Goal: Task Accomplishment & Management: Manage account settings

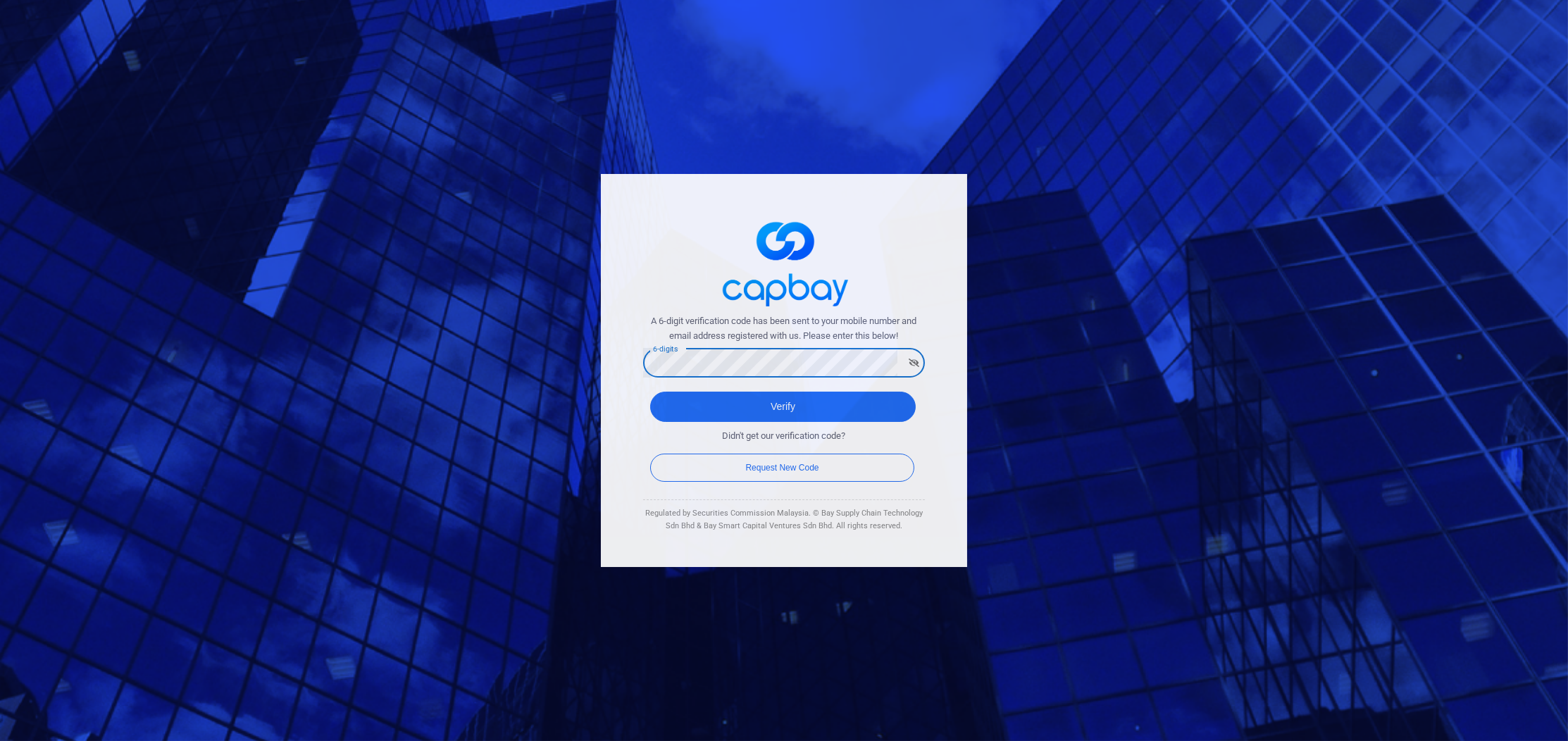
drag, startPoint x: 630, startPoint y: 389, endPoint x: 645, endPoint y: 381, distance: 17.0
click at [630, 389] on div "A 6-digit verification code has been sent to your mobile number and email addre…" at bounding box center [784, 370] width 367 height 393
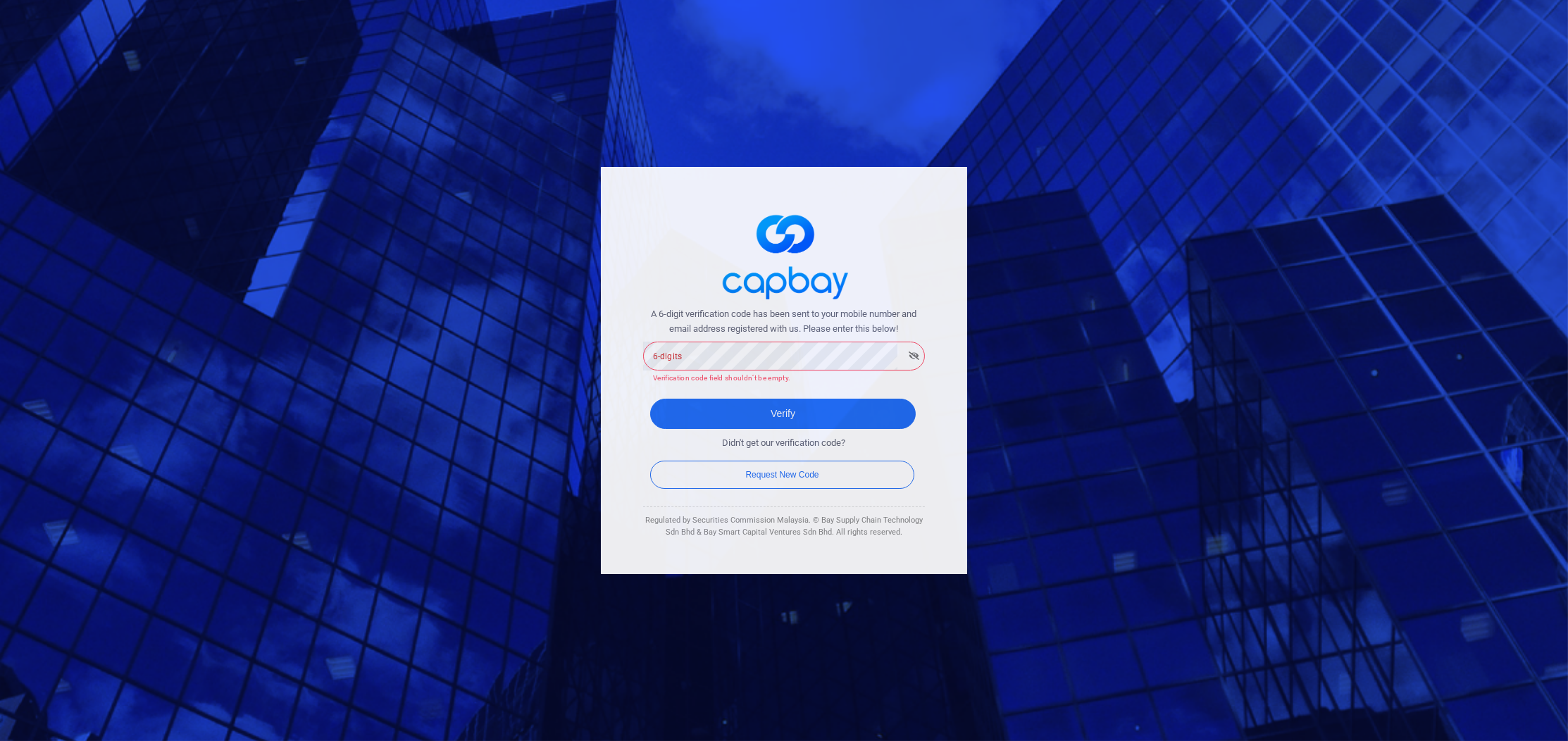
click at [671, 361] on div "6-digits 6-digits Verification code field shouldn’t be empty." at bounding box center [784, 362] width 282 height 45
click at [782, 399] on button "Verify" at bounding box center [782, 414] width 265 height 31
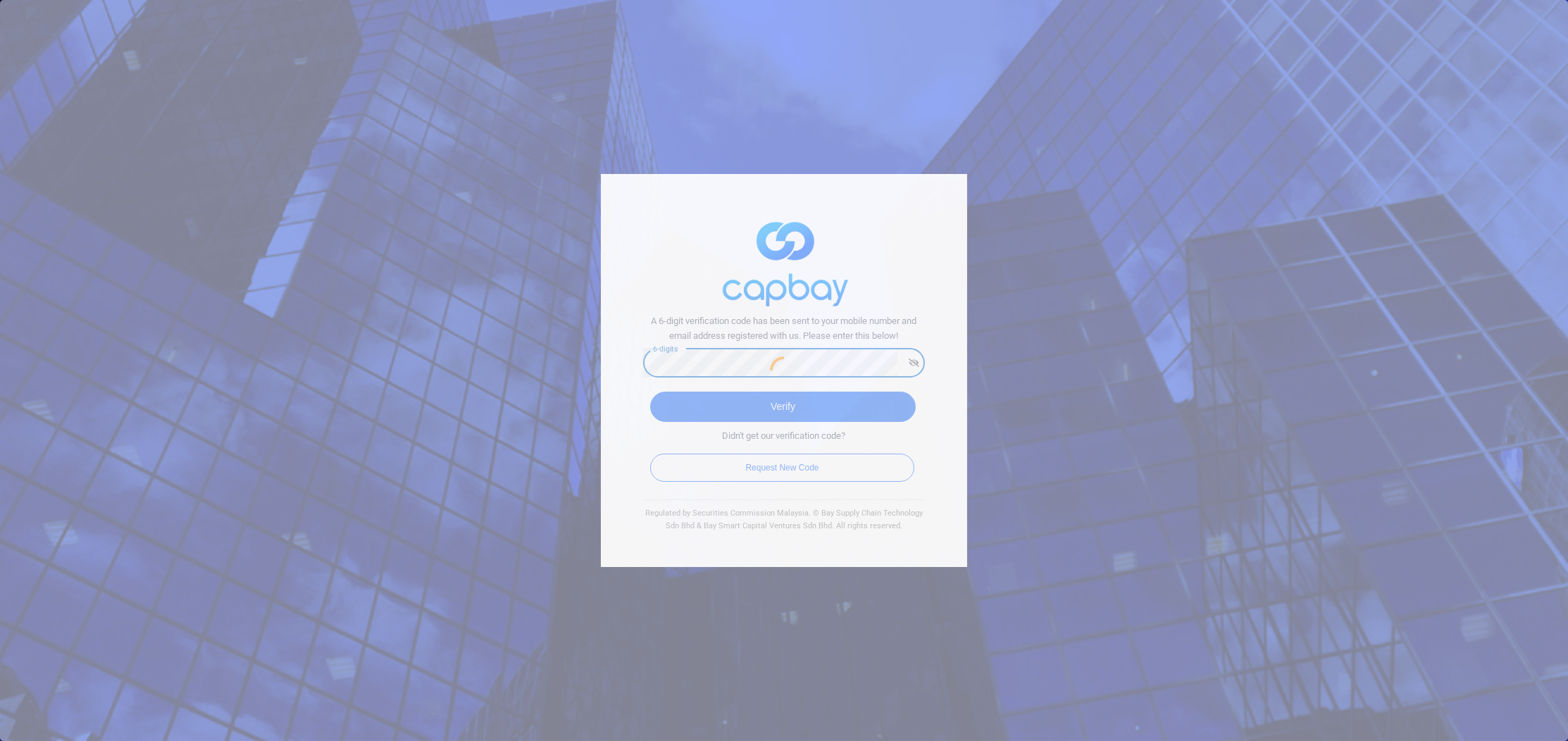
click at [710, 403] on div at bounding box center [784, 370] width 1568 height 741
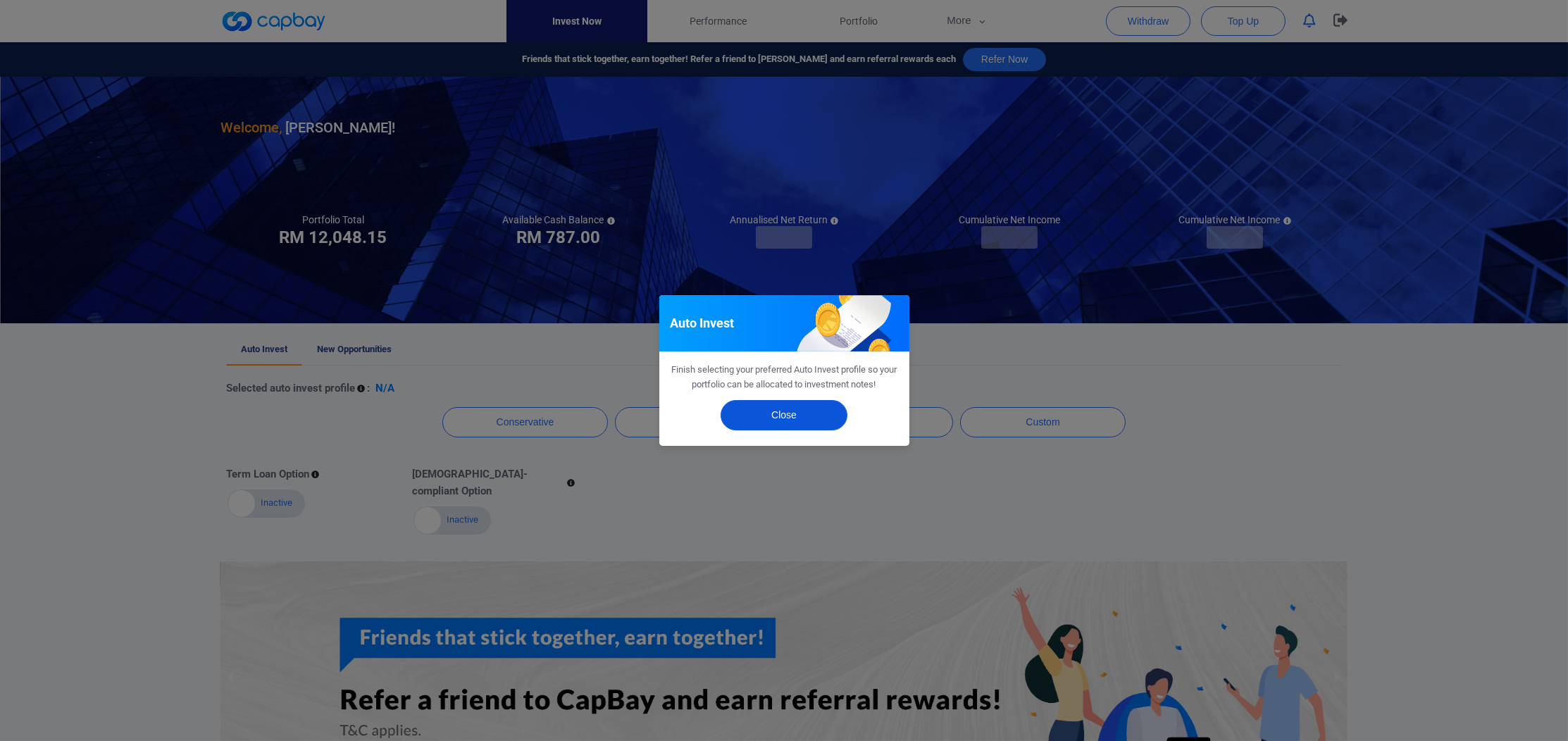
click at [757, 426] on button "Close" at bounding box center [783, 415] width 127 height 31
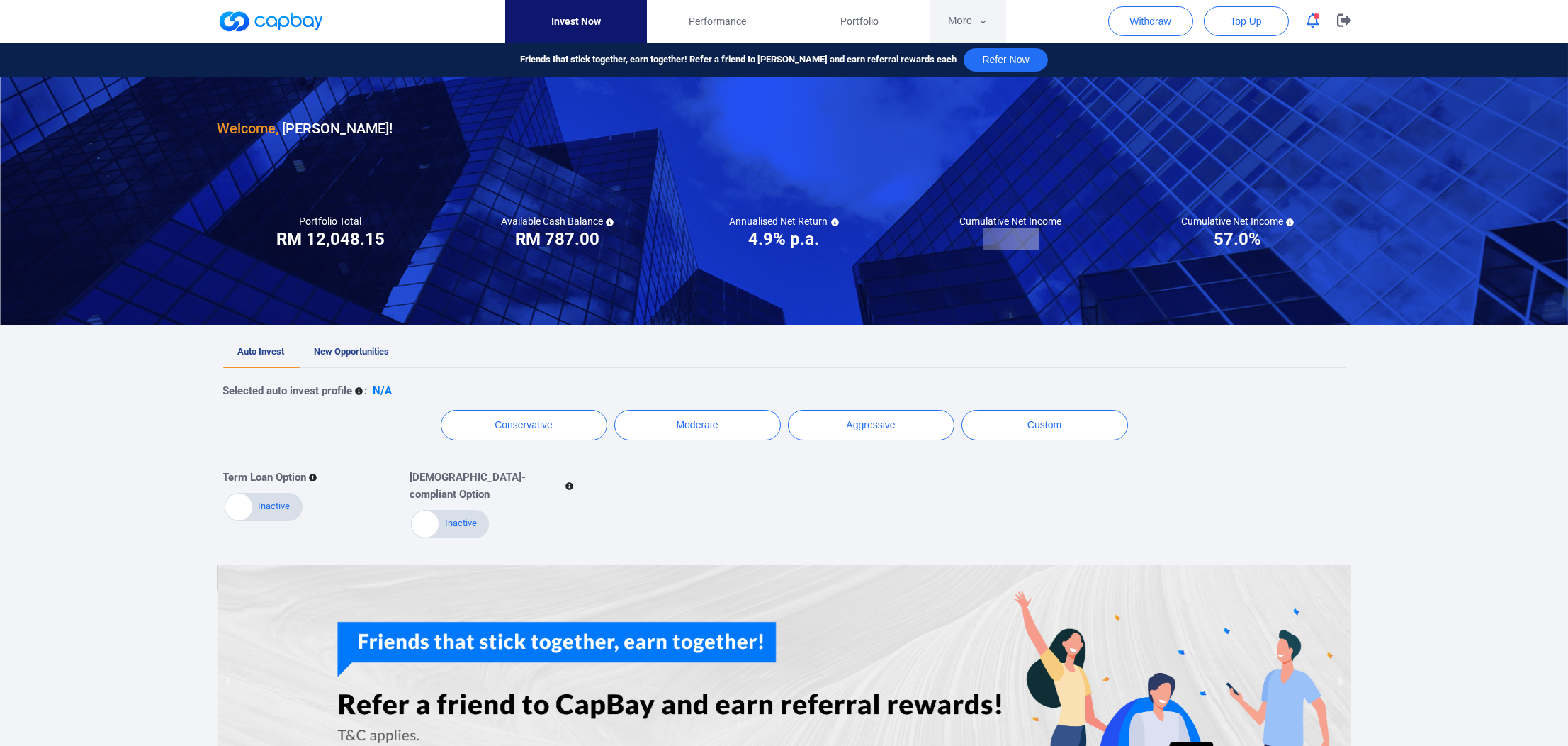
click at [984, 17] on icon "button" at bounding box center [983, 22] width 11 height 12
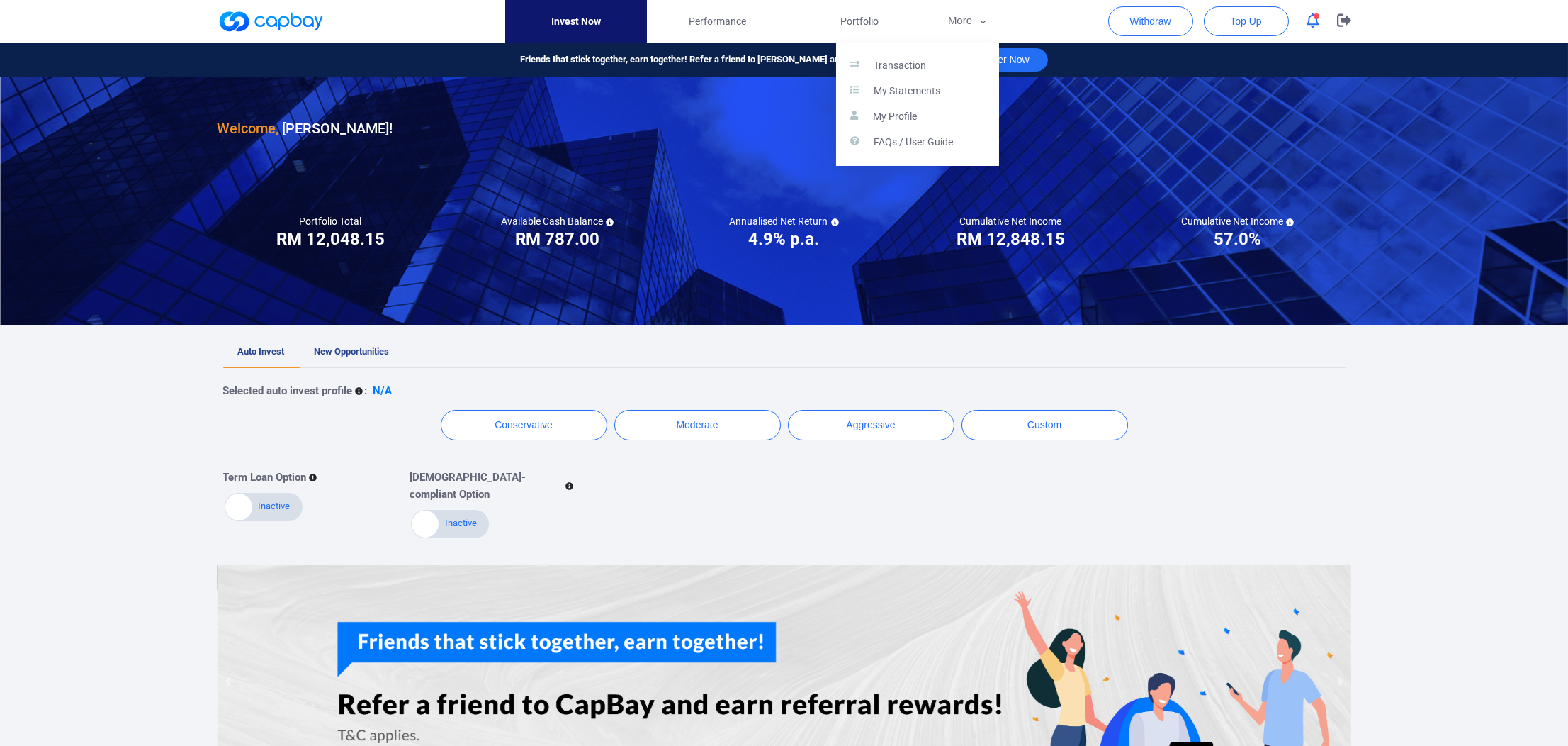
click at [854, 43] on div "Transaction My Statements My Profile FAQs / User Guide" at bounding box center [917, 104] width 163 height 123
click at [848, 32] on button "button" at bounding box center [784, 373] width 1568 height 746
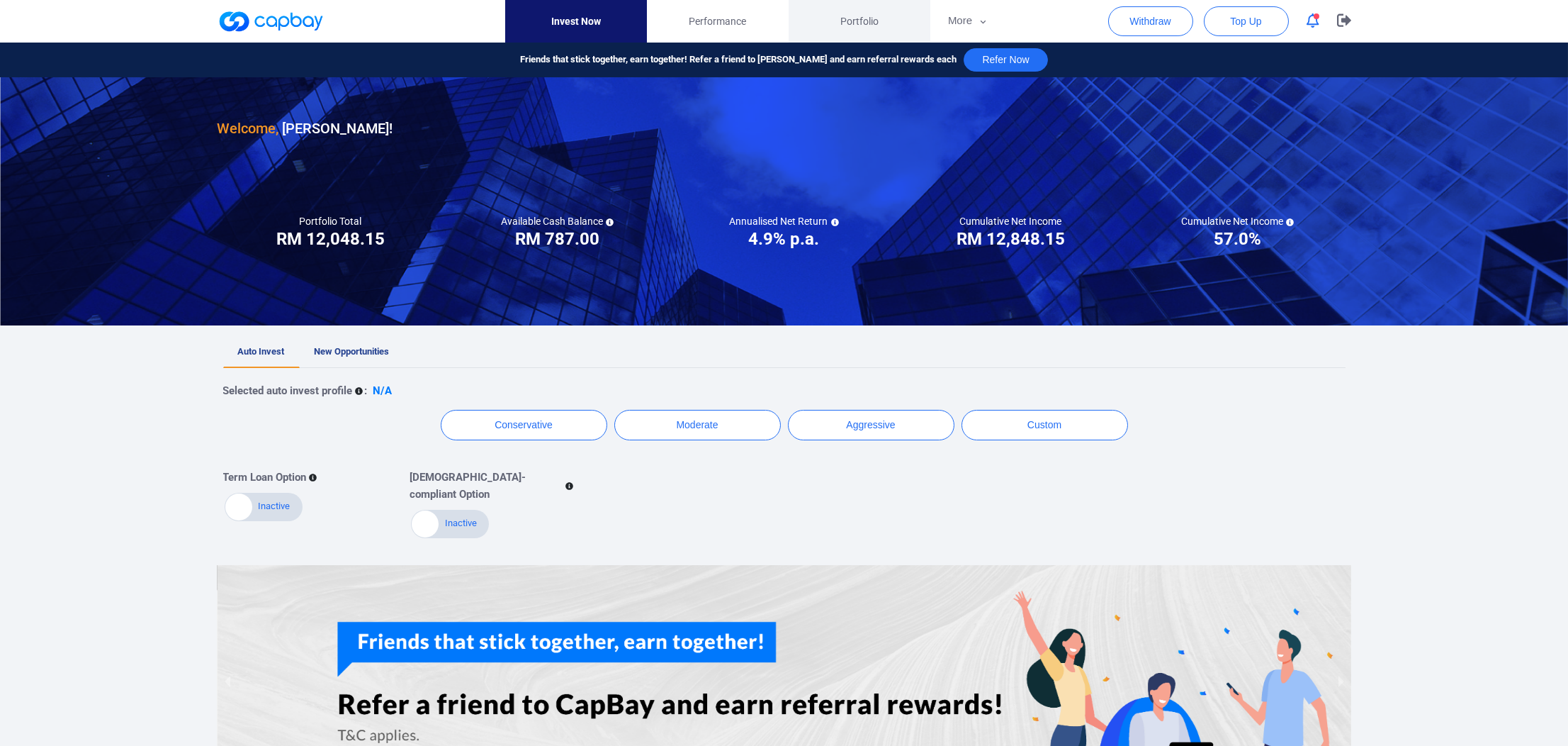
click at [845, 22] on span "Portfolio" at bounding box center [859, 21] width 38 height 16
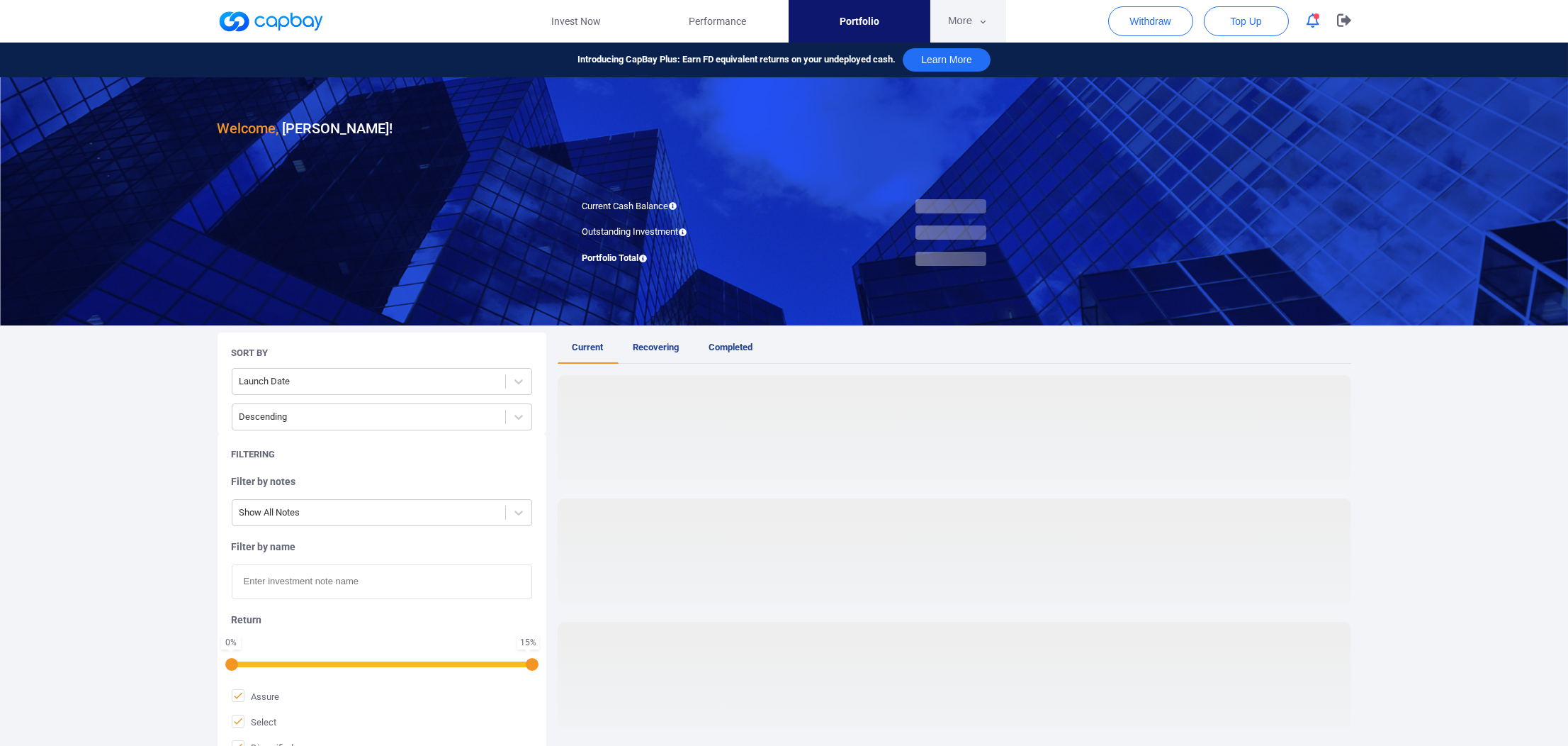
click at [980, 20] on icon "button" at bounding box center [983, 22] width 11 height 12
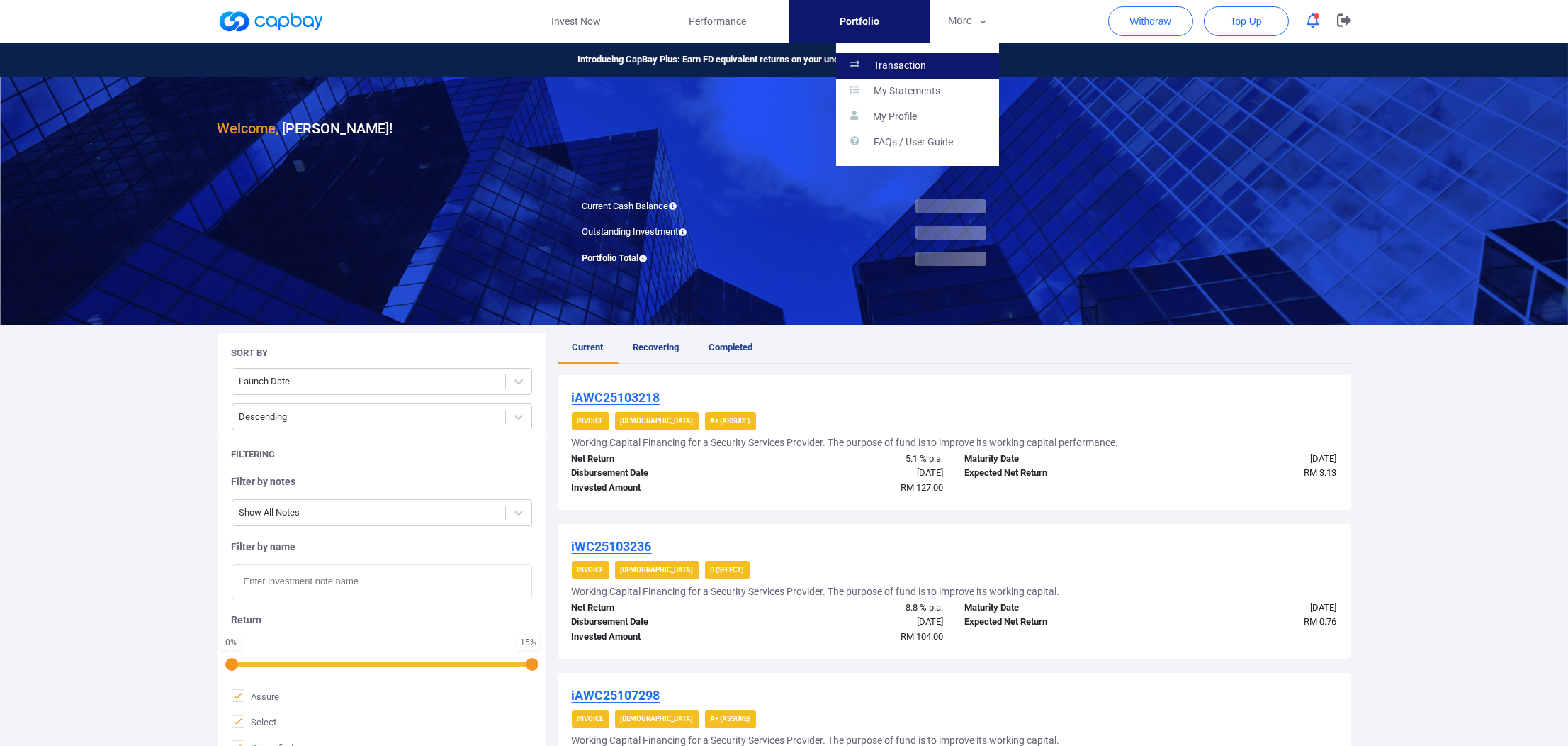
click at [935, 55] on link "Transaction" at bounding box center [917, 65] width 163 height 26
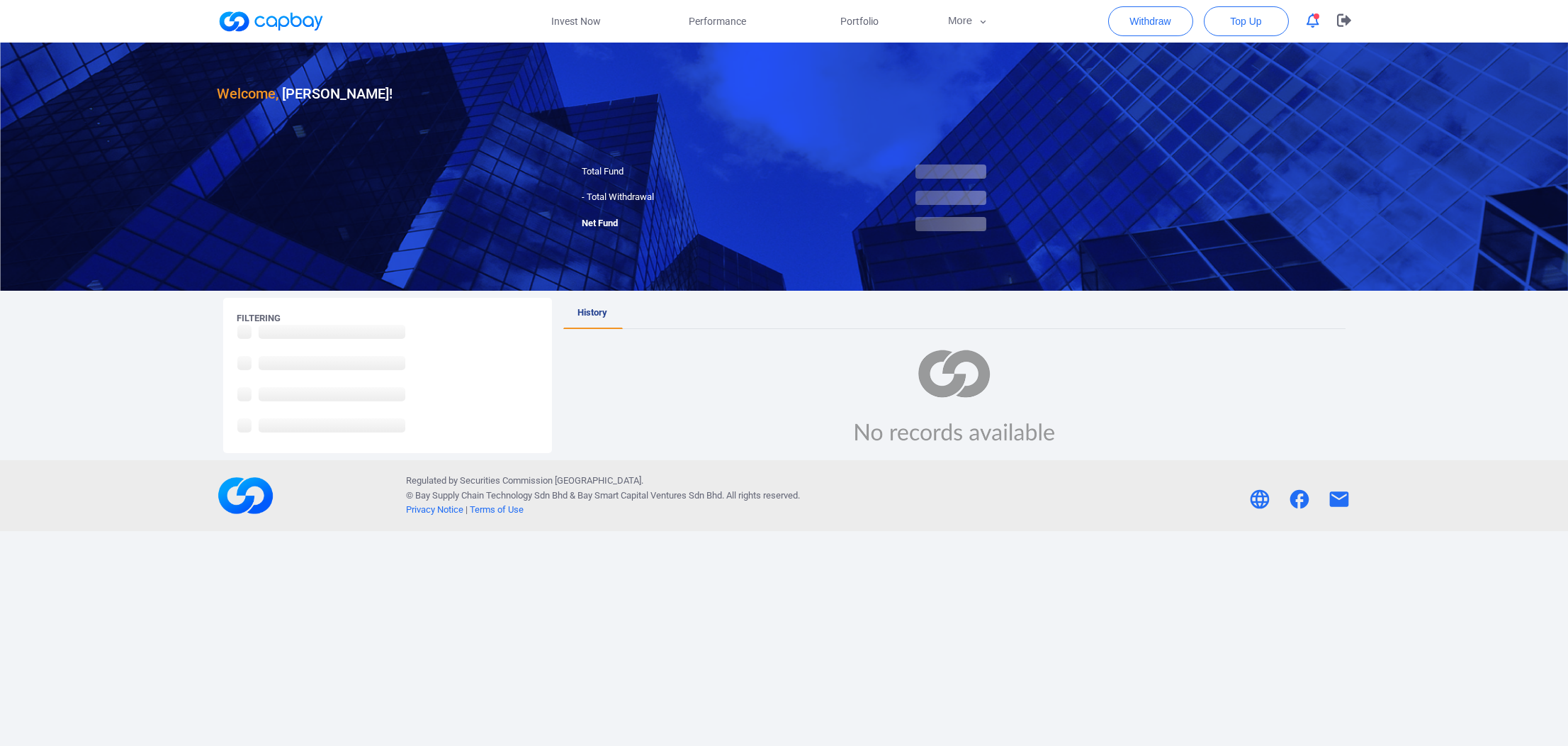
click at [777, 203] on div "- Total Withdrawal" at bounding box center [678, 197] width 212 height 15
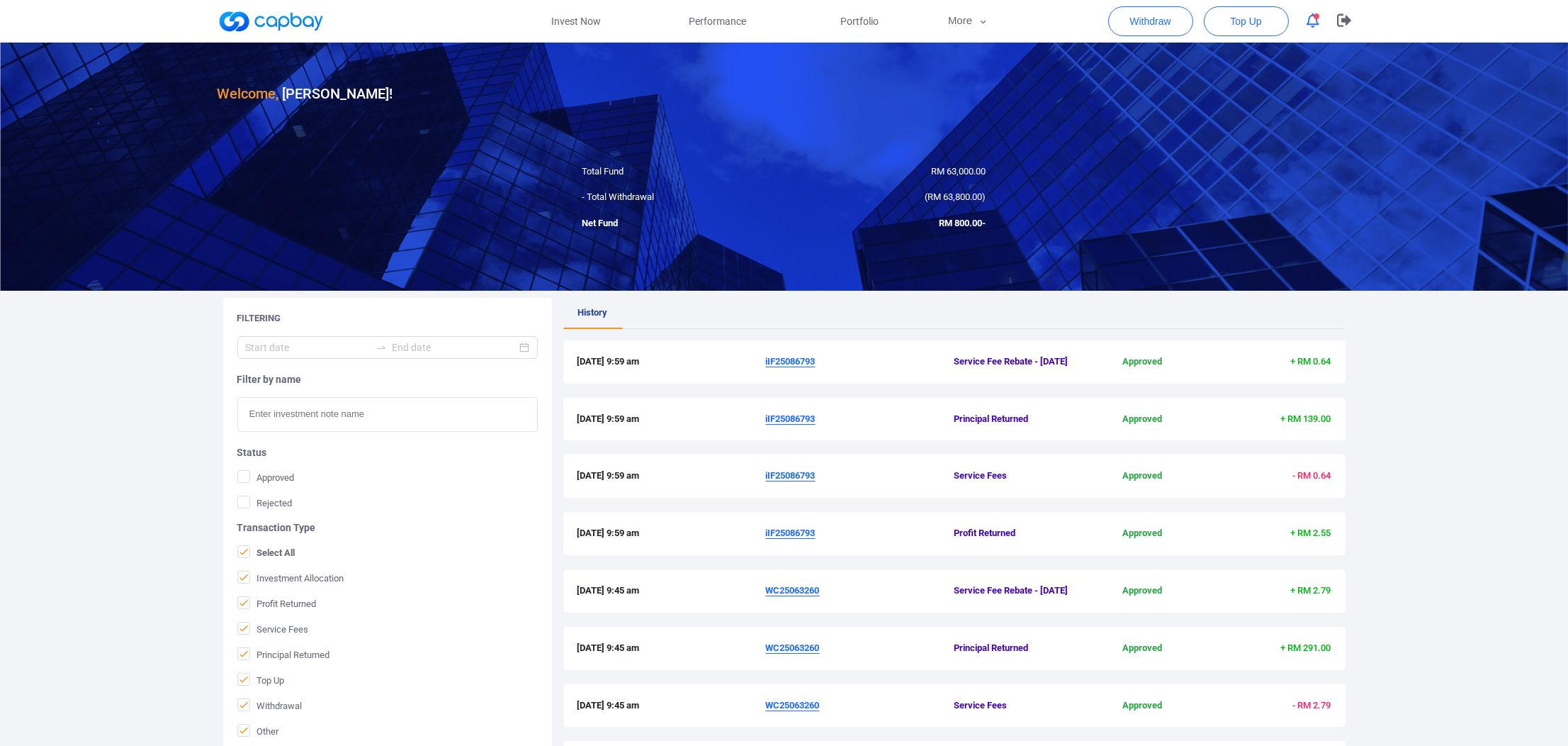
click at [815, 225] on div "-RM 800.00" at bounding box center [890, 224] width 212 height 15
click at [831, 18] on link "Portfolio" at bounding box center [859, 21] width 142 height 42
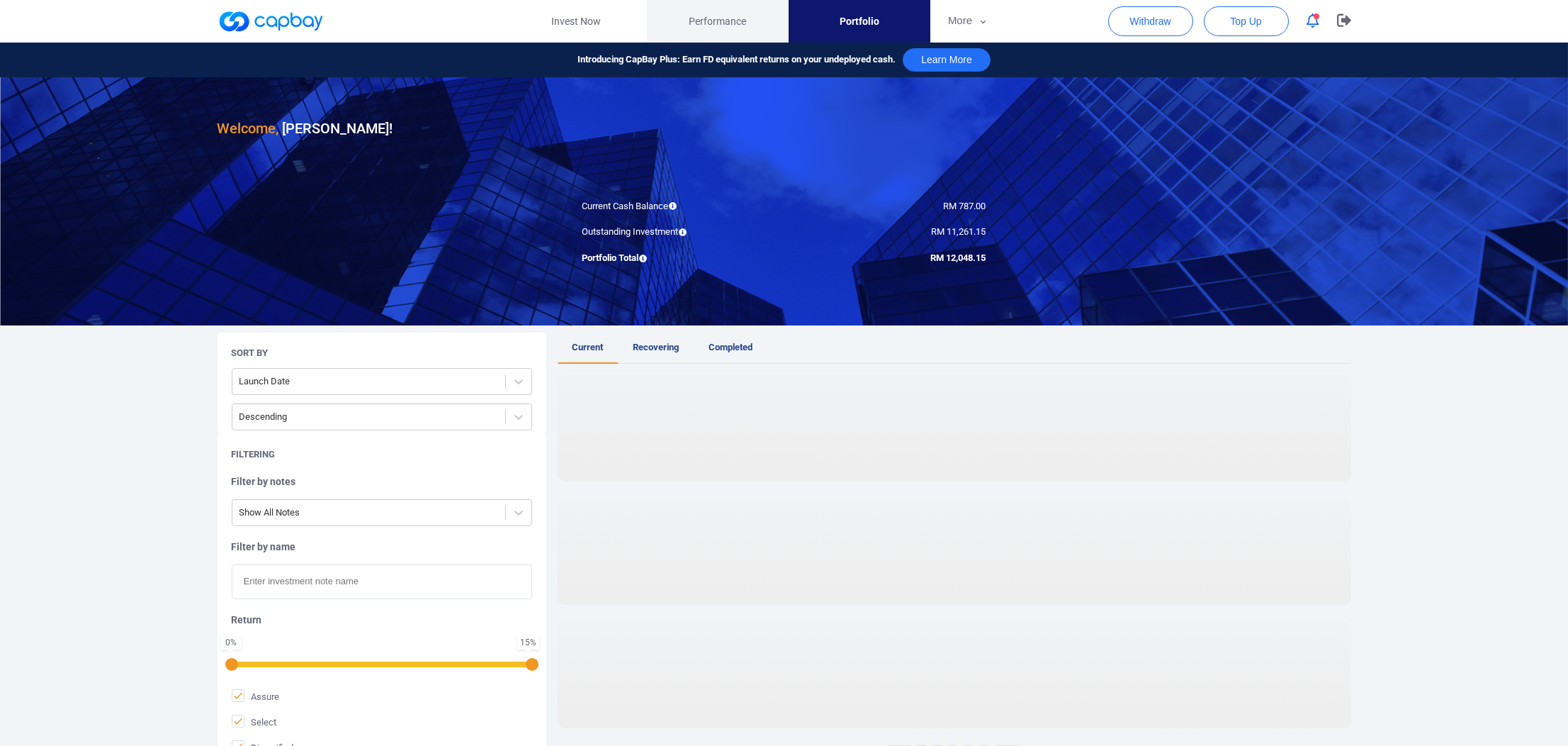
click at [732, 18] on span "Performance" at bounding box center [717, 21] width 57 height 16
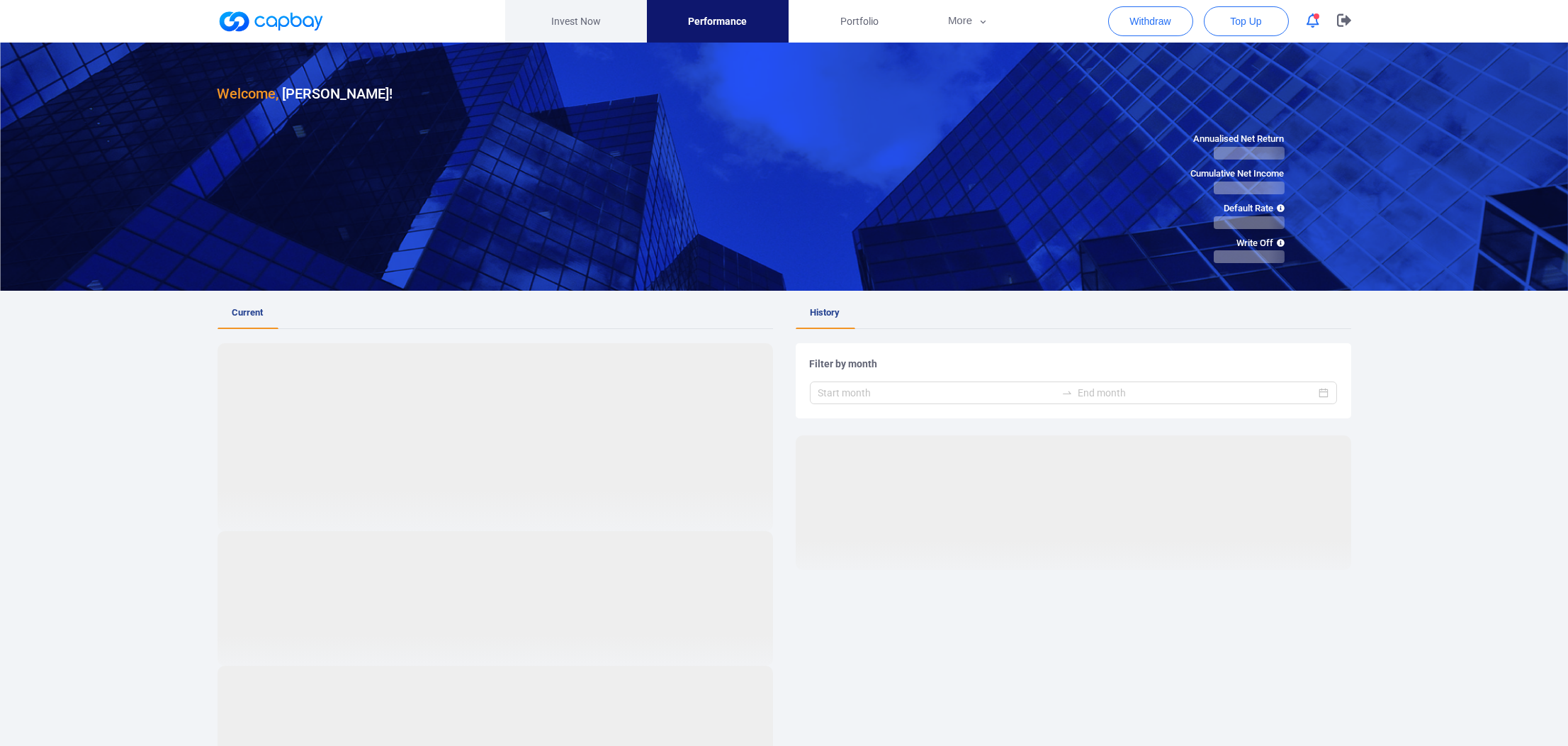
click at [571, 25] on link "Invest Now" at bounding box center [576, 21] width 142 height 42
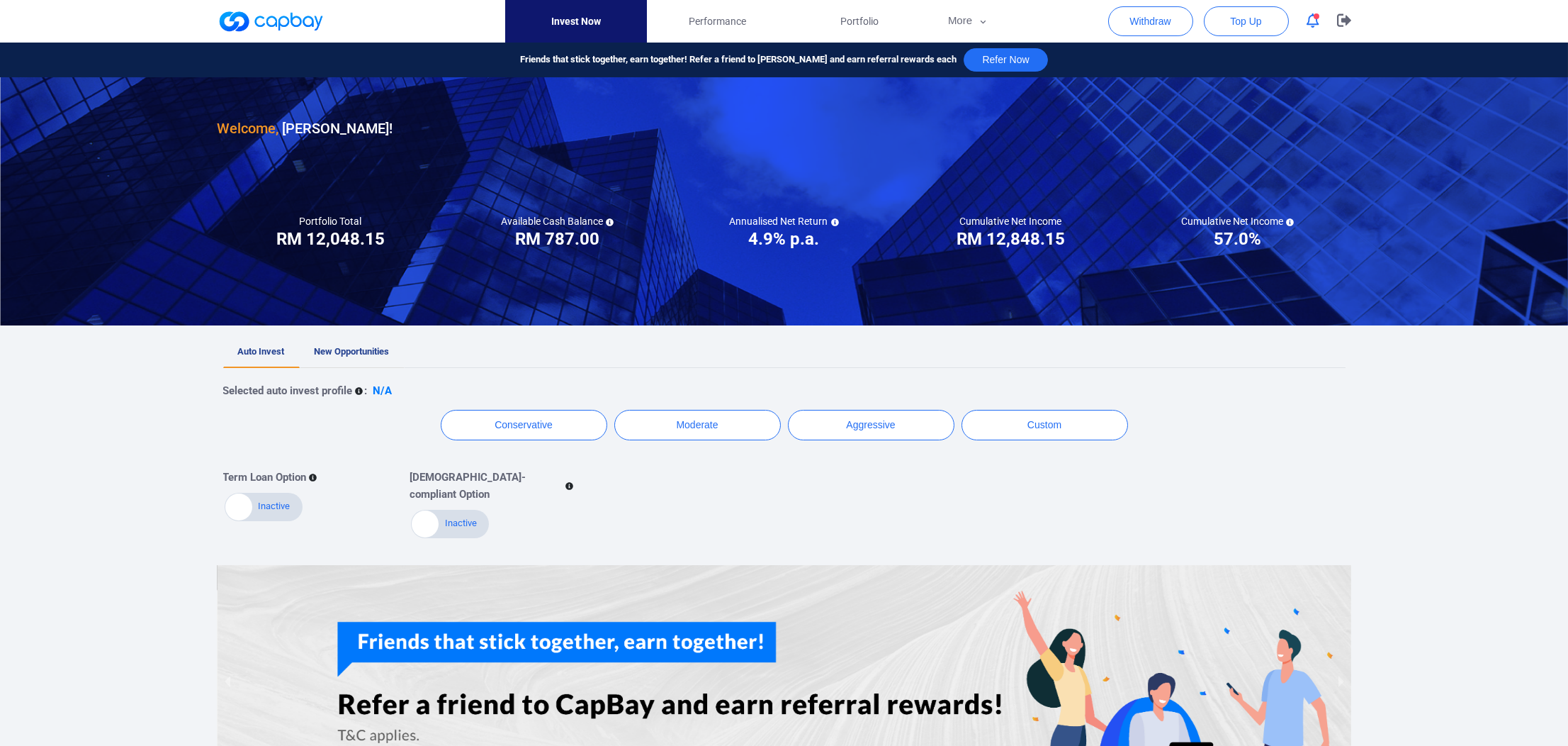
click at [376, 357] on span "New Opportunities" at bounding box center [351, 351] width 75 height 11
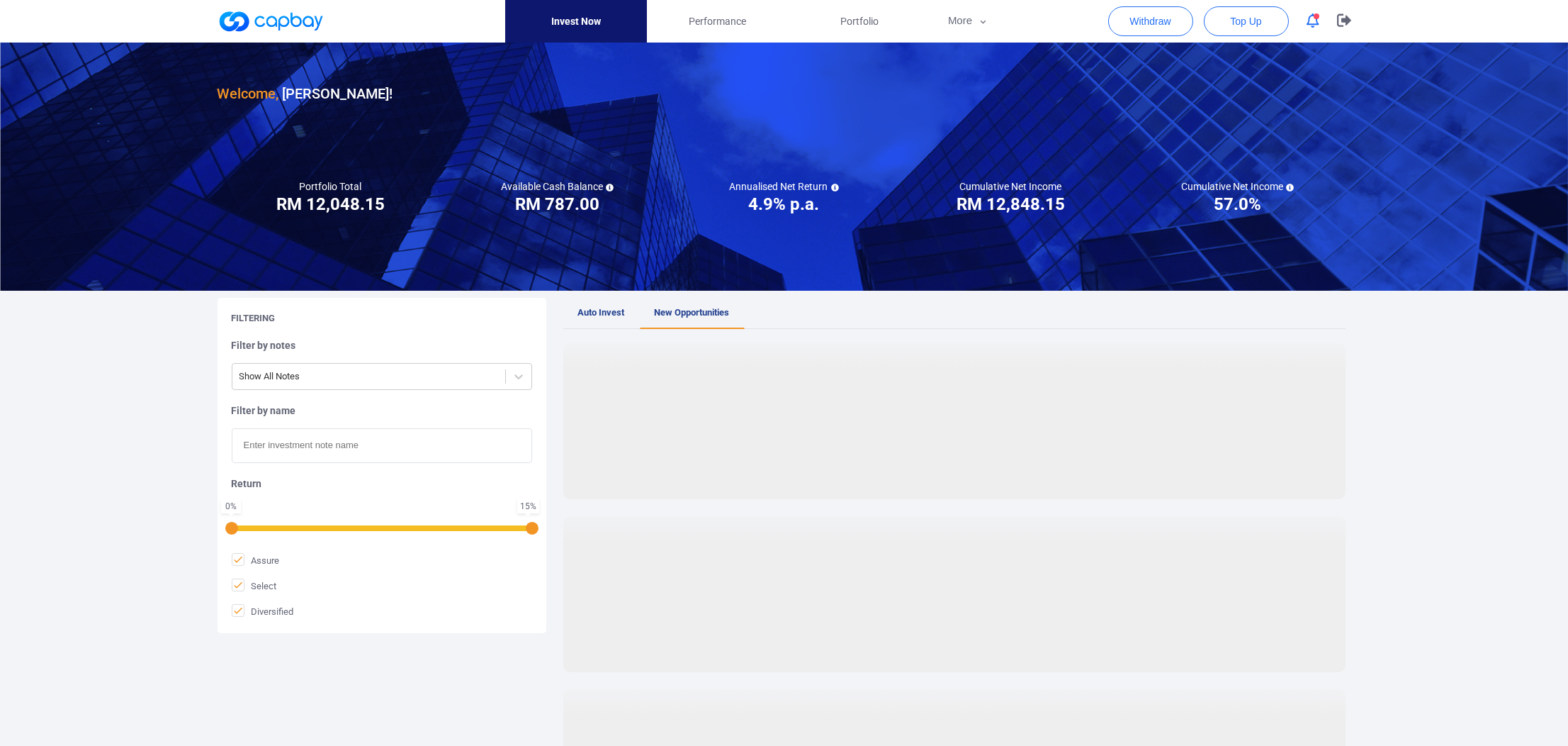
click at [1307, 17] on icon "button" at bounding box center [1313, 20] width 12 height 15
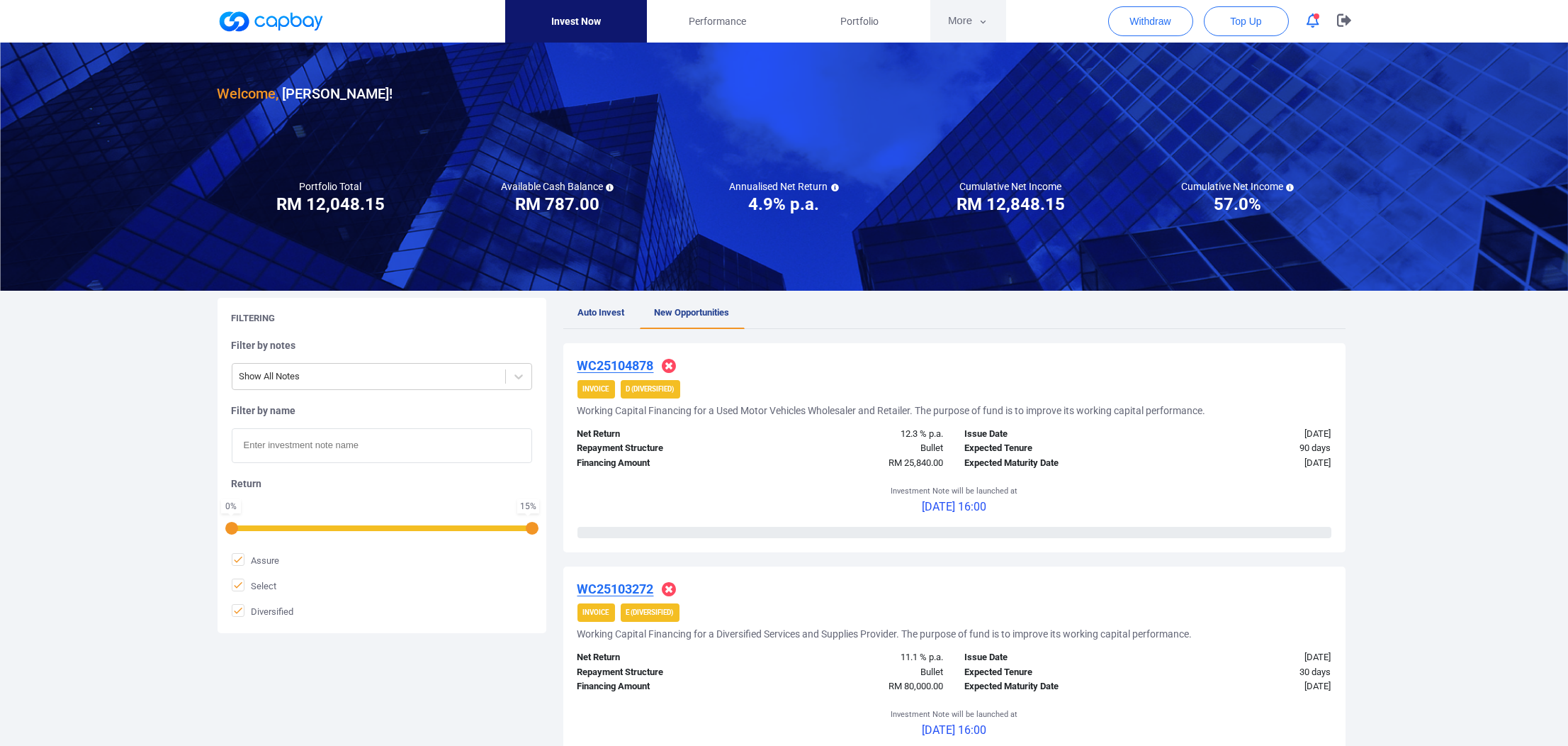
click at [935, 15] on nav "Invest Now Performance Portfolio More Transaction My Statements My Profile FAQs…" at bounding box center [756, 21] width 1134 height 42
click at [953, 18] on button "More" at bounding box center [968, 21] width 76 height 42
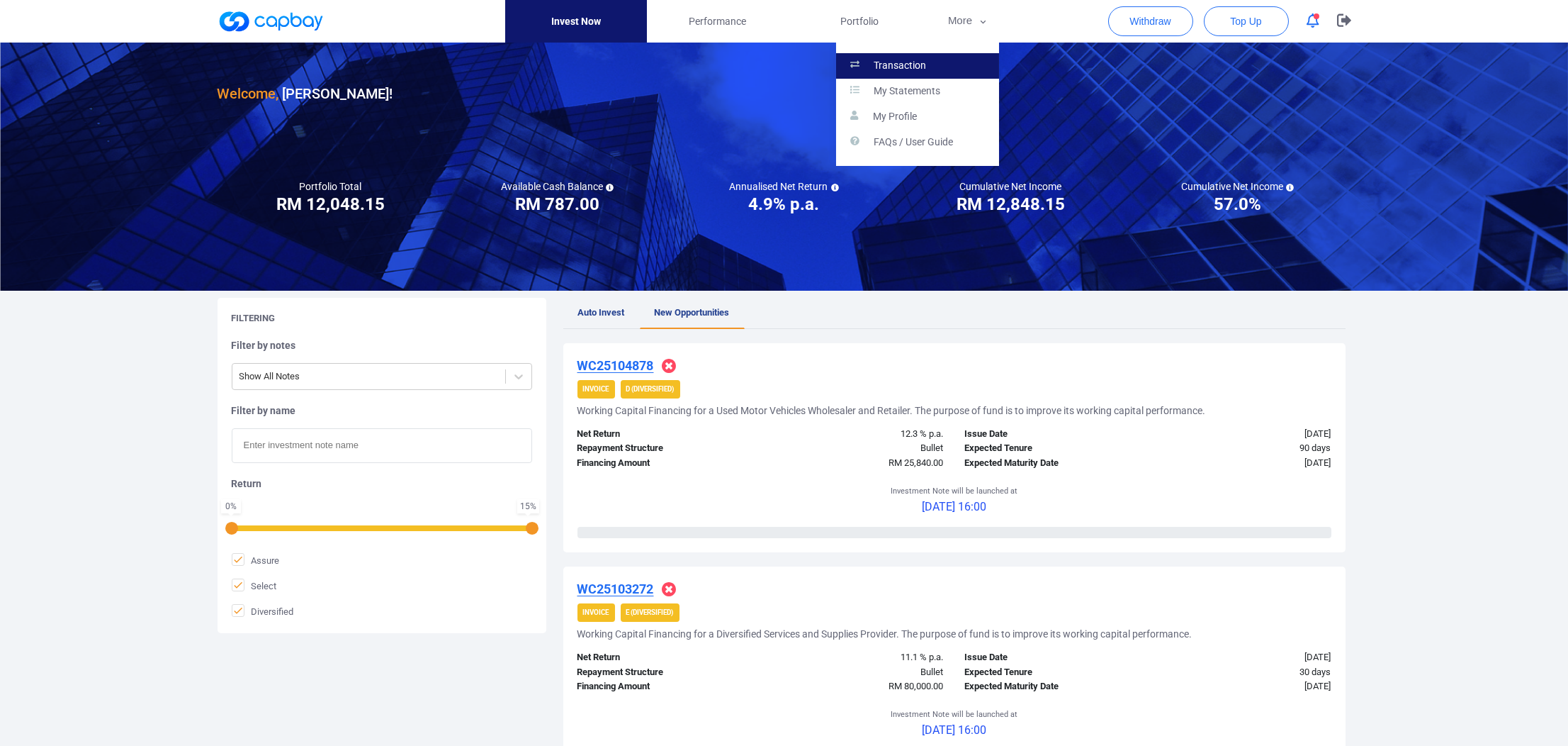
click at [931, 53] on link "Transaction" at bounding box center [917, 65] width 163 height 26
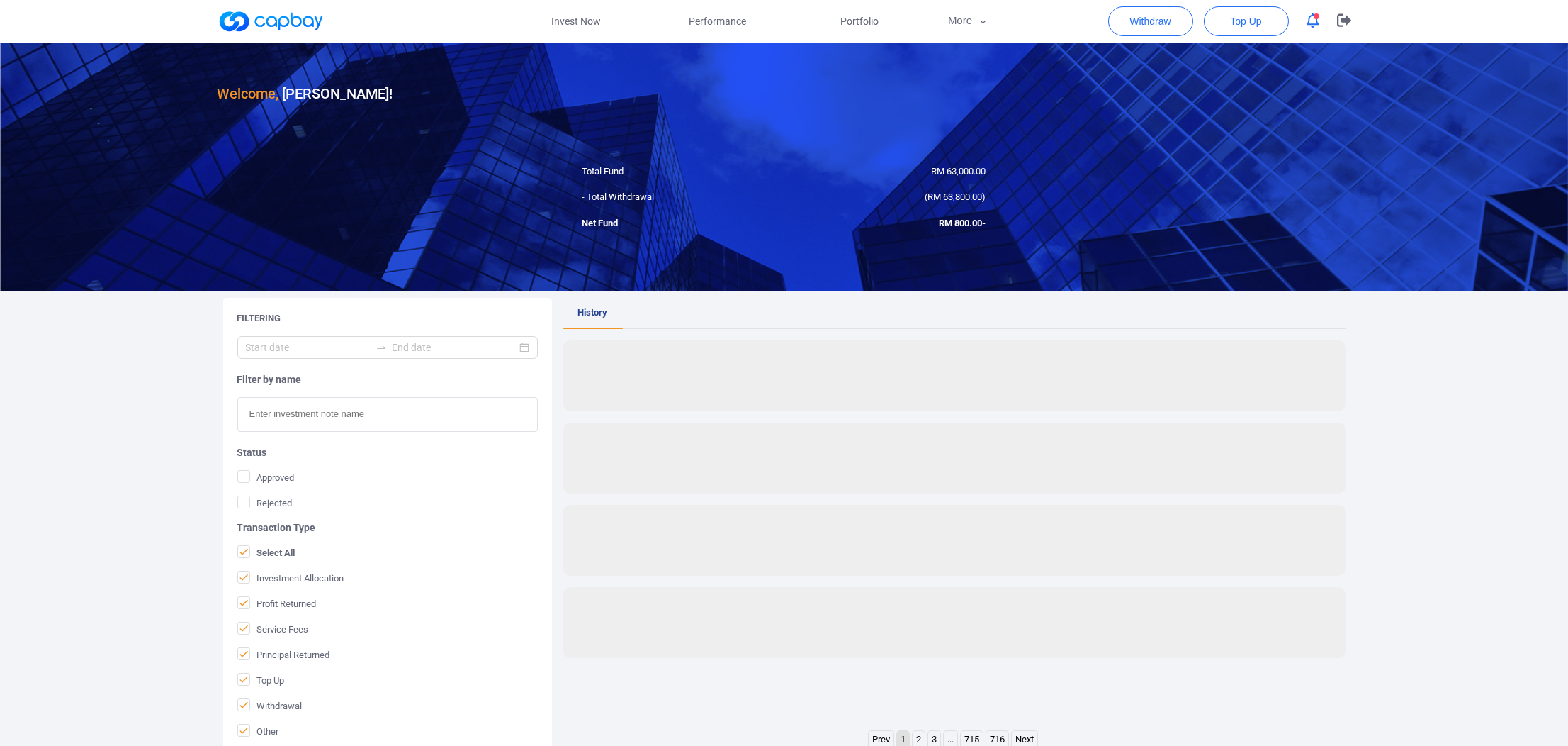
click at [718, 165] on div "Total Fund" at bounding box center [678, 172] width 212 height 15
